Goal: Task Accomplishment & Management: Manage account settings

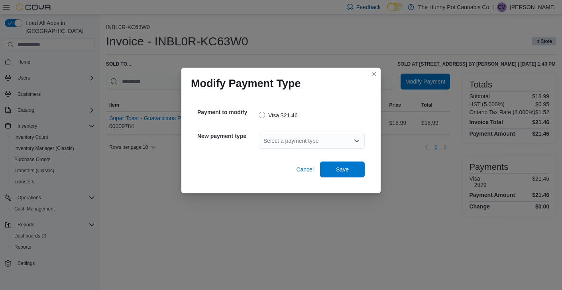
click at [338, 138] on div "Select a payment type" at bounding box center [311, 141] width 106 height 16
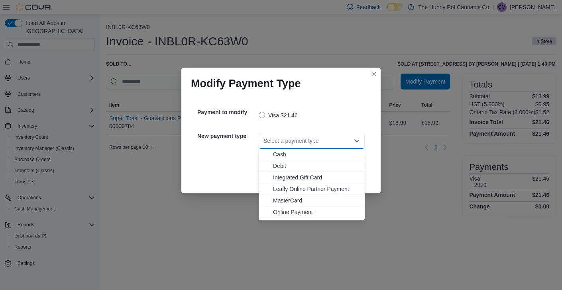
click at [293, 198] on span "MasterCard" at bounding box center [316, 201] width 87 height 8
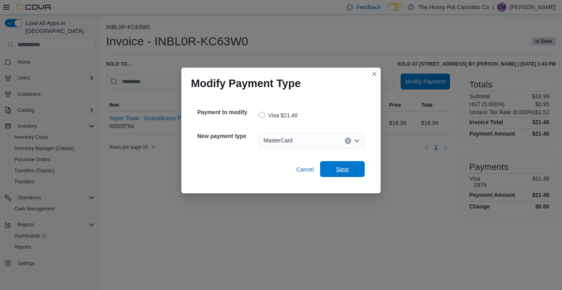
click at [346, 169] on span "Save" at bounding box center [342, 169] width 13 height 8
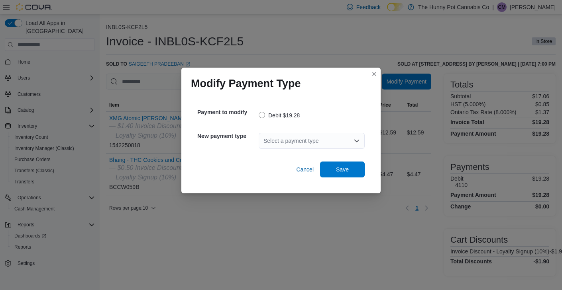
click at [314, 144] on div "Select a payment type" at bounding box center [311, 141] width 106 height 16
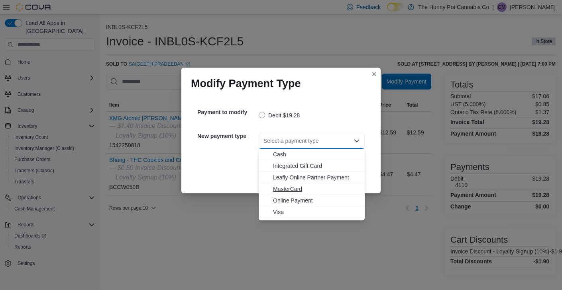
click at [296, 188] on span "MasterCard" at bounding box center [316, 189] width 87 height 8
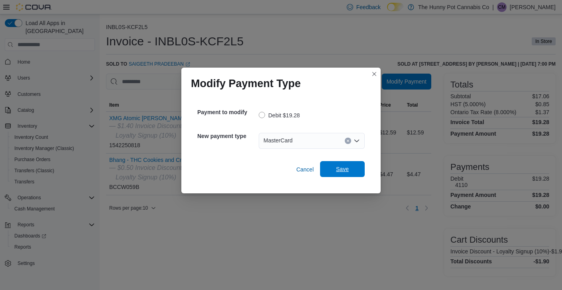
click at [341, 165] on span "Save" at bounding box center [342, 169] width 35 height 16
